Goal: Information Seeking & Learning: Learn about a topic

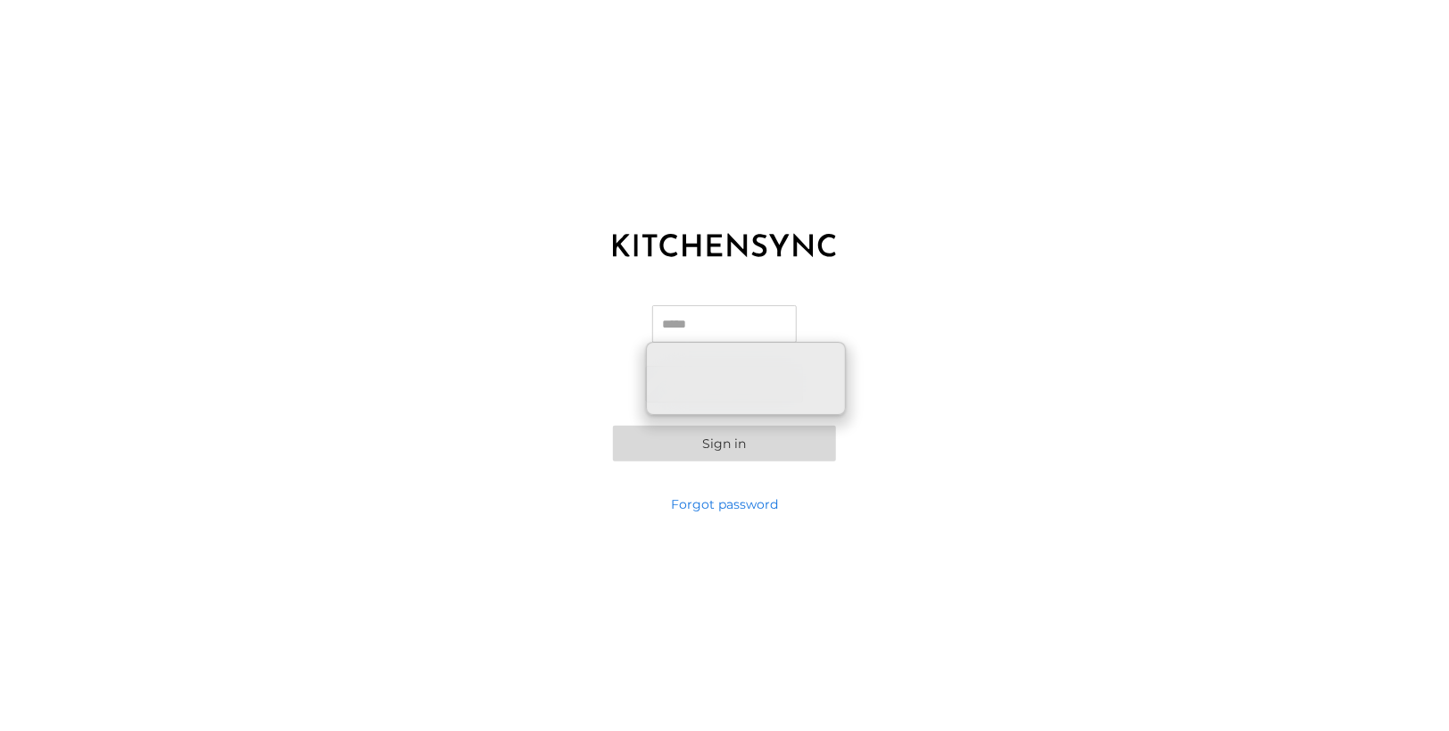
click at [797, 283] on div "Email Password Sign in" at bounding box center [724, 383] width 1449 height 223
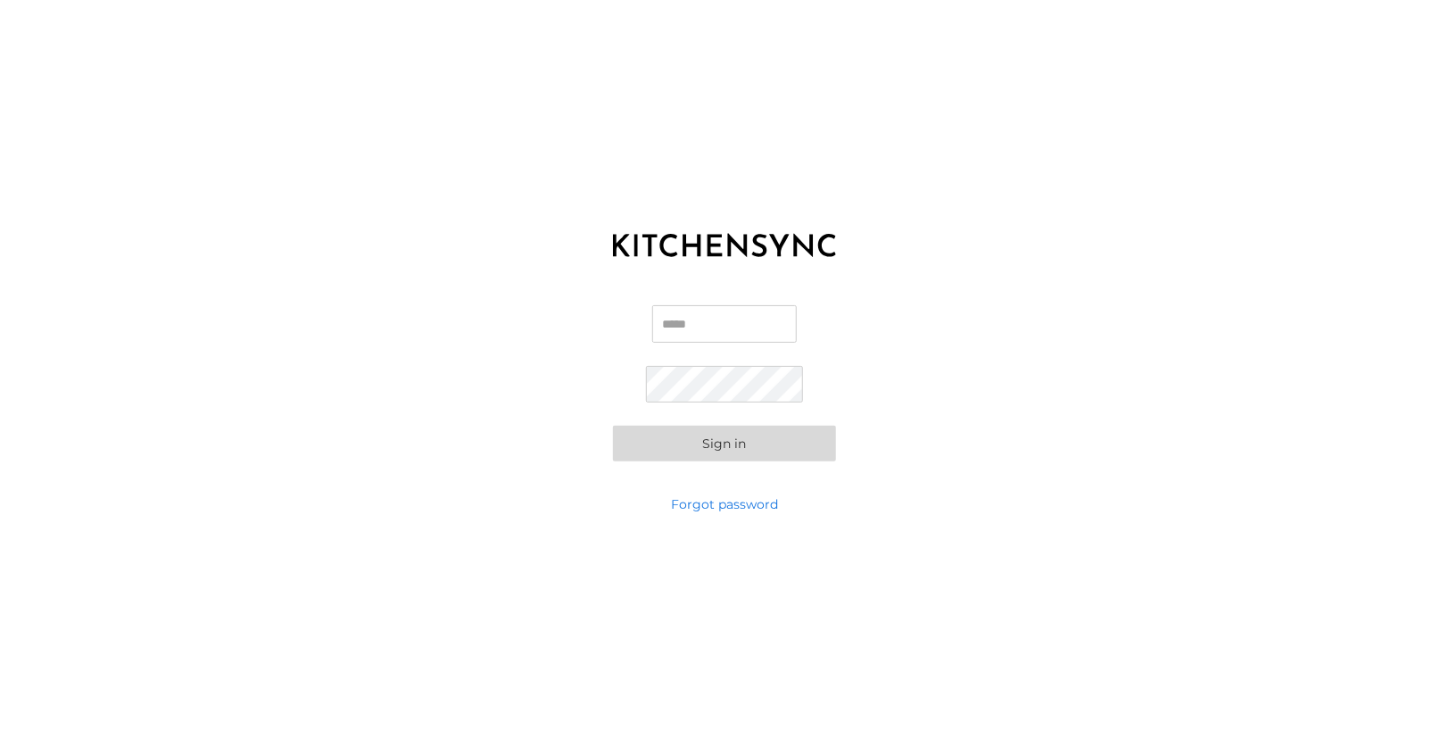
click at [746, 319] on input "Email" at bounding box center [724, 323] width 145 height 37
type input "**********"
click at [951, 272] on div "**********" at bounding box center [724, 383] width 1449 height 223
click at [746, 448] on button "Sign in" at bounding box center [724, 444] width 223 height 36
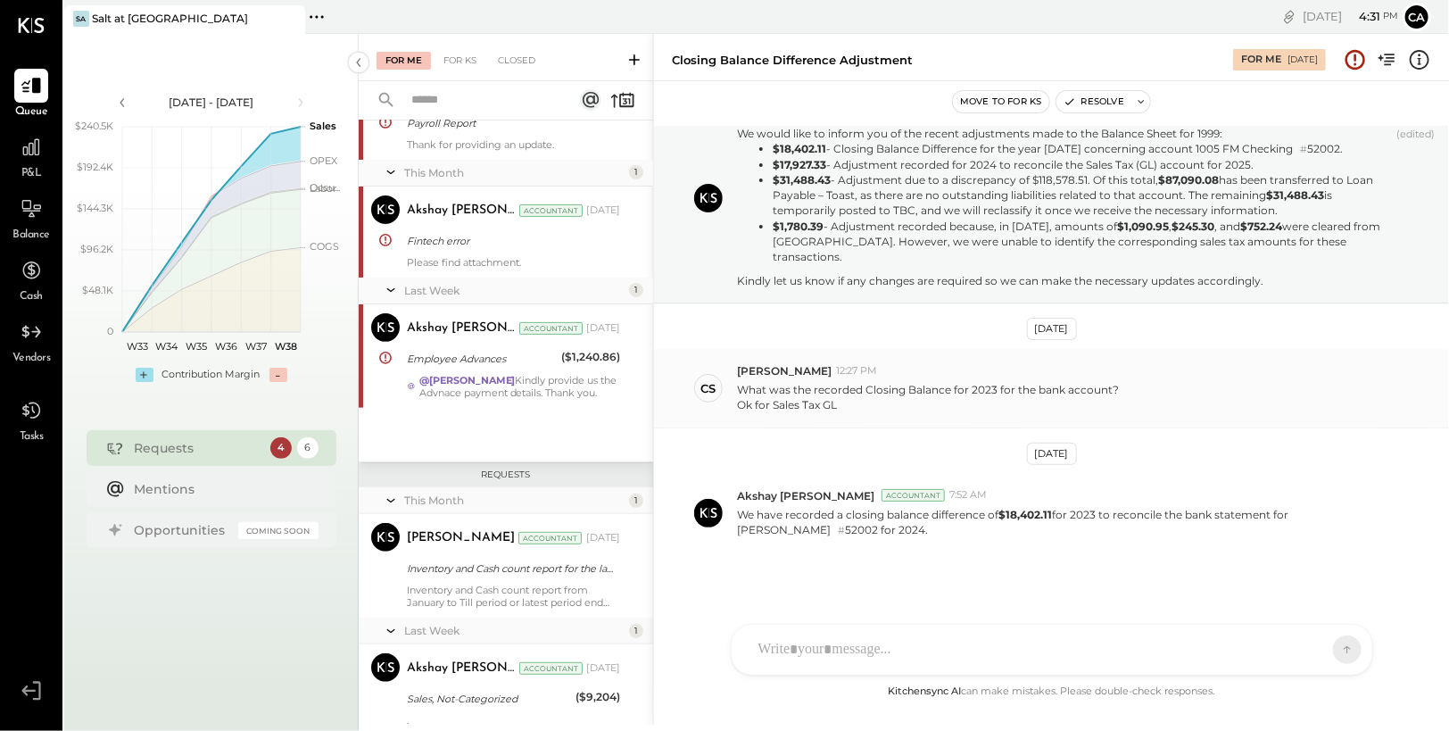
scroll to position [262, 0]
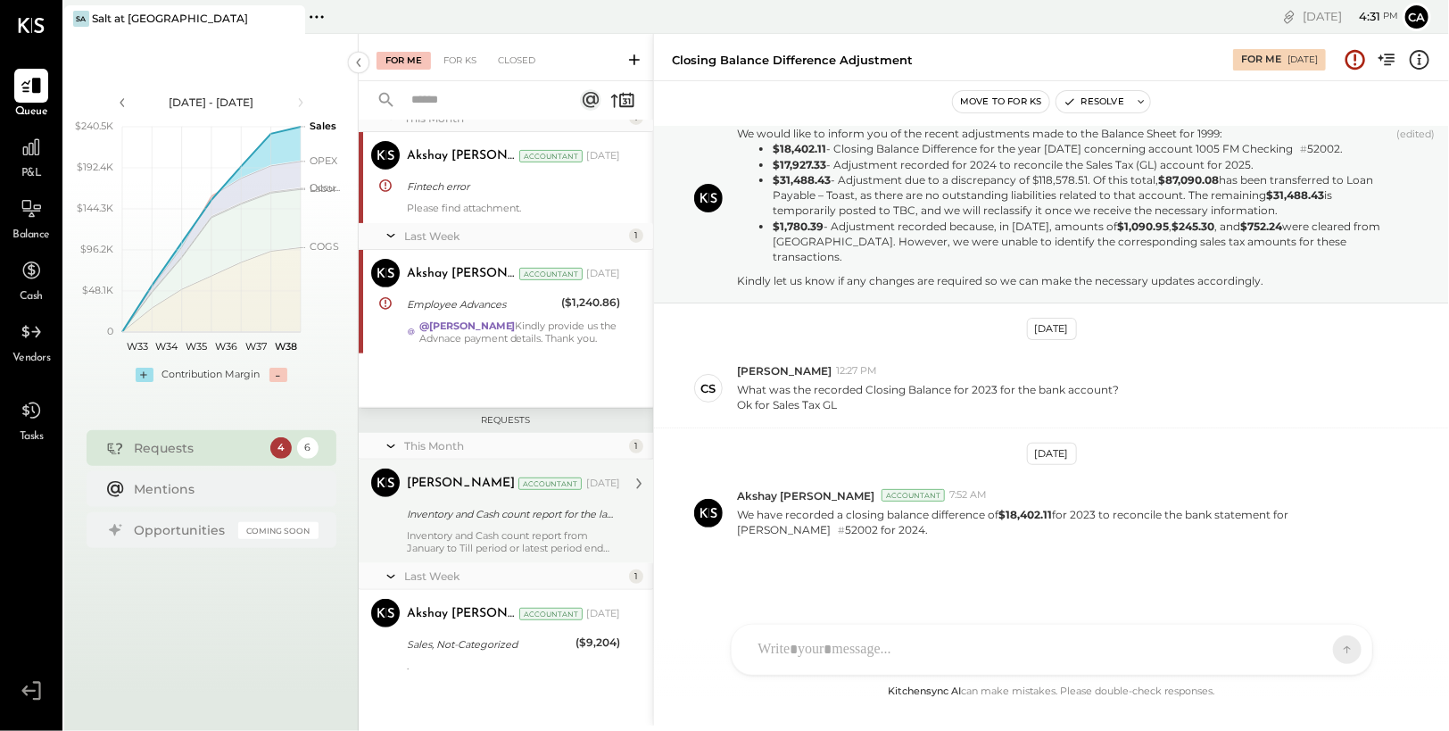
click at [494, 536] on div "Inventory and Cash count report from January to Till period or latest period en…" at bounding box center [513, 541] width 213 height 25
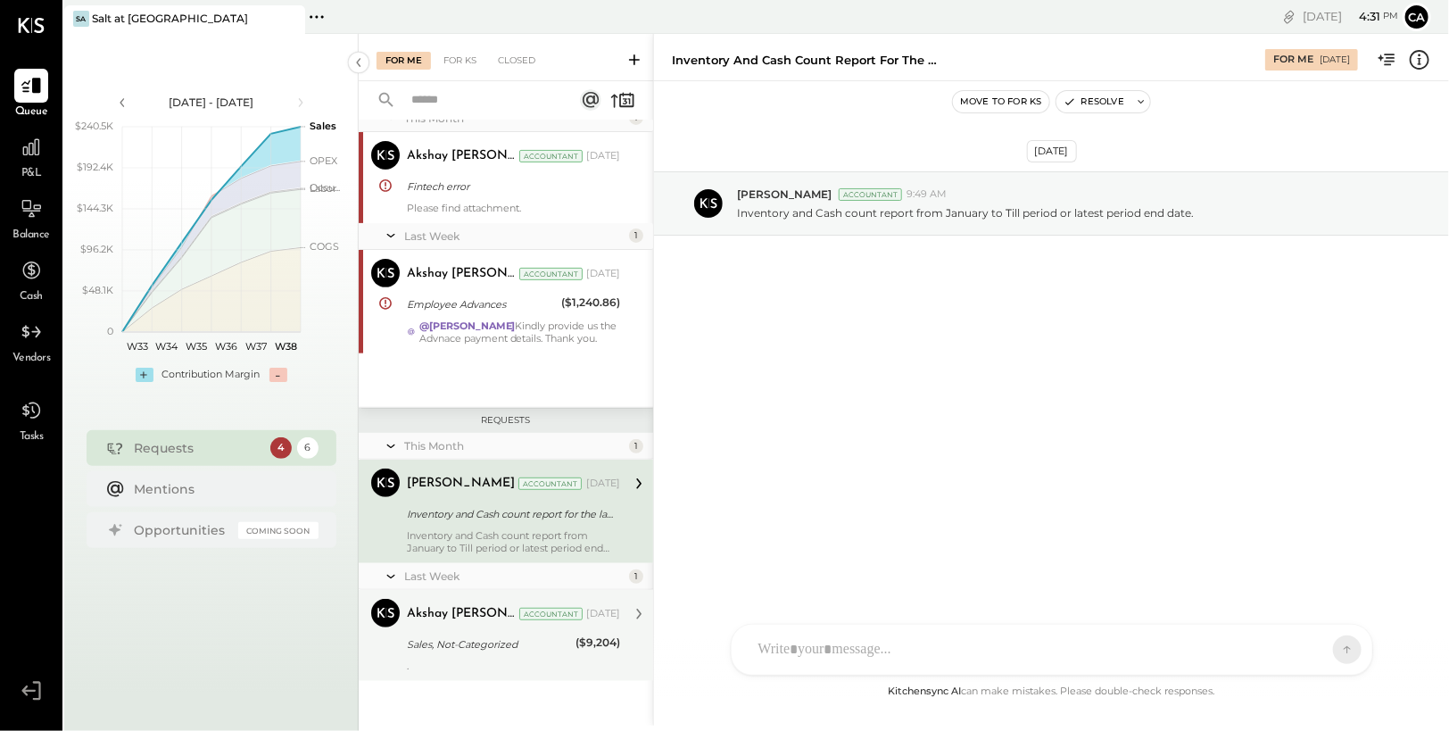
click at [500, 648] on div "Sales, Not-Categorized" at bounding box center [488, 644] width 163 height 18
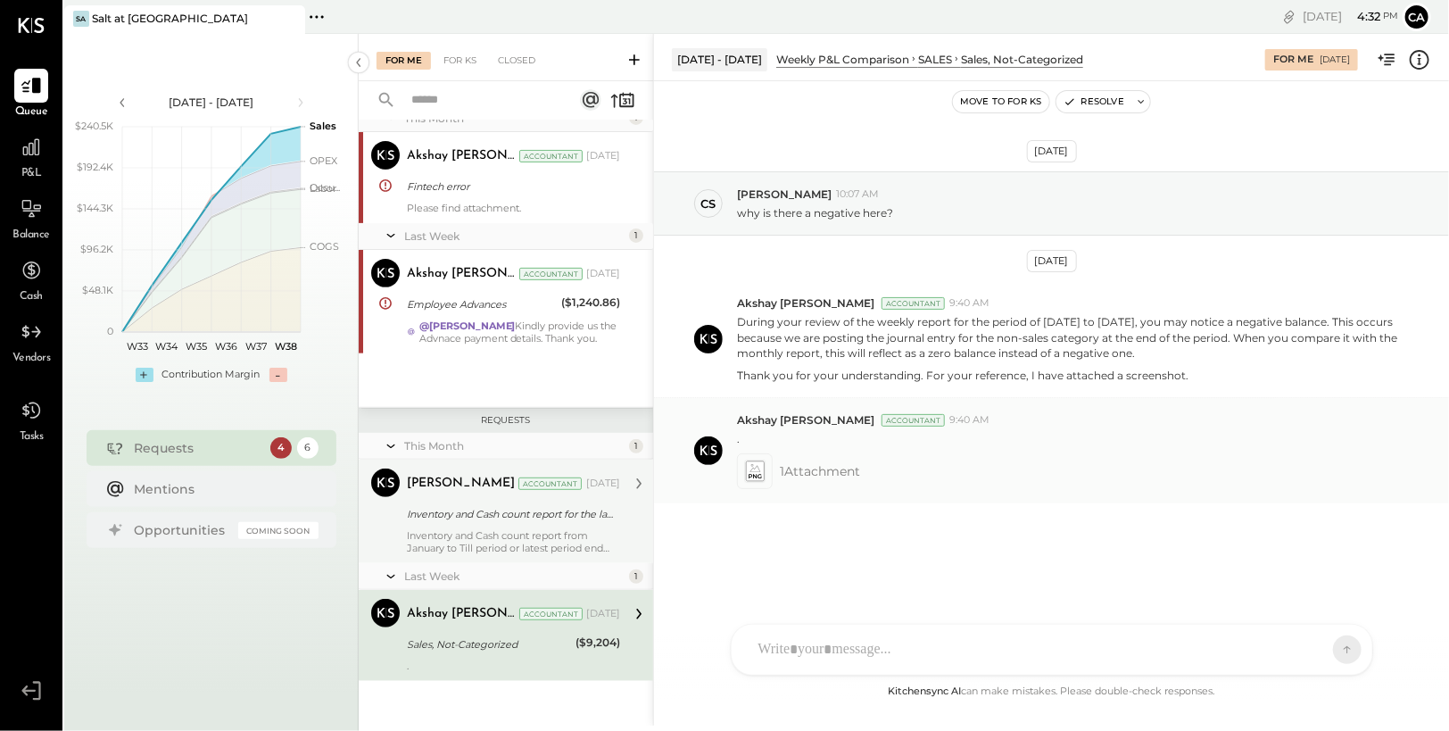
click at [745, 471] on icon at bounding box center [754, 471] width 19 height 21
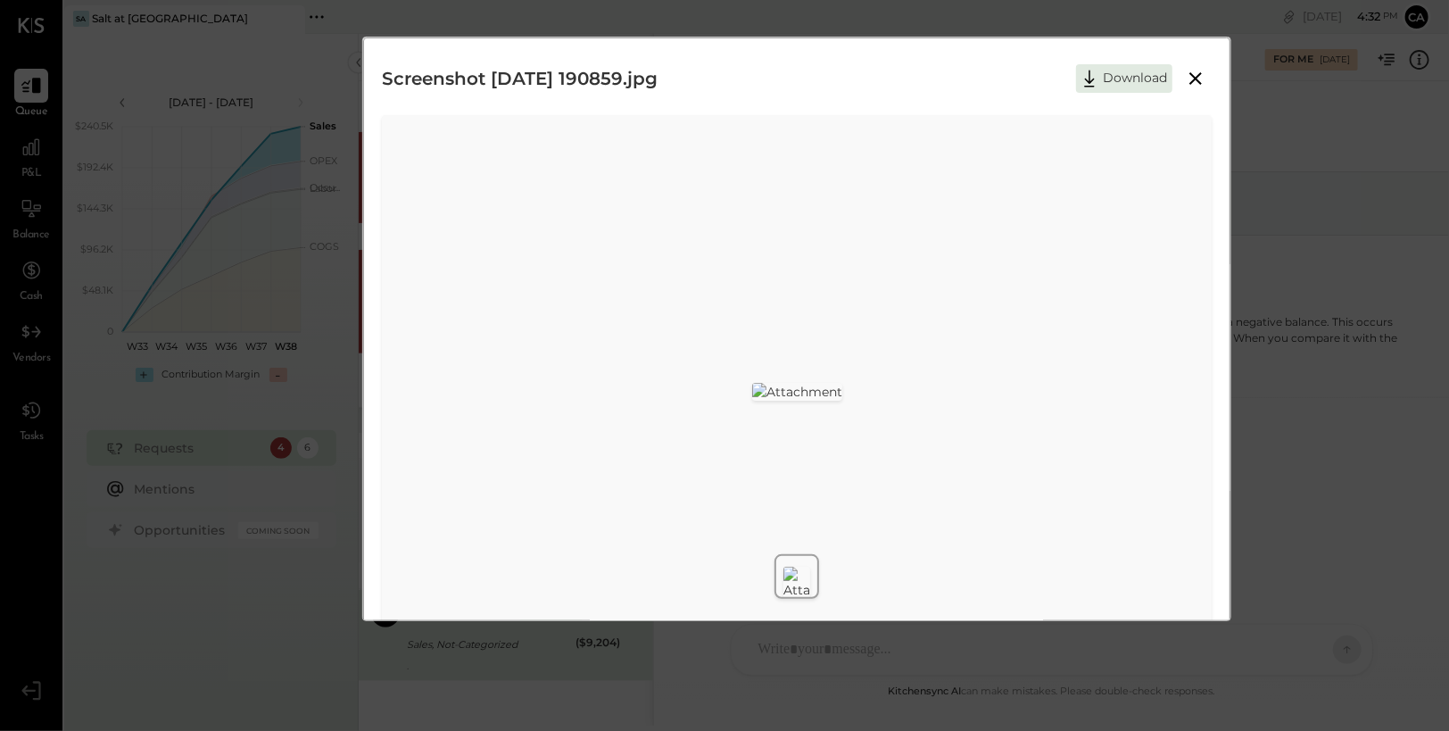
click at [1192, 79] on icon at bounding box center [1195, 78] width 21 height 21
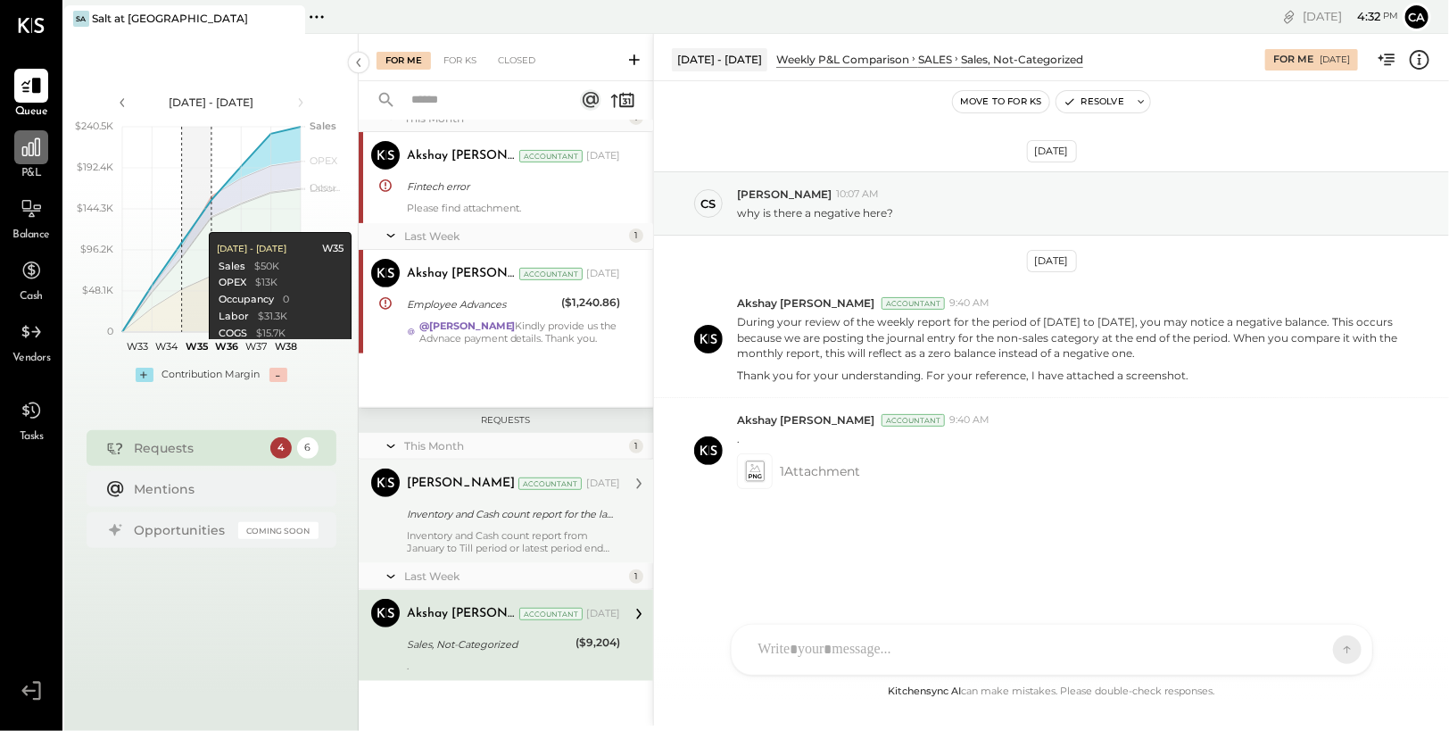
click at [31, 146] on icon at bounding box center [31, 147] width 23 height 23
